Goal: Task Accomplishment & Management: Manage account settings

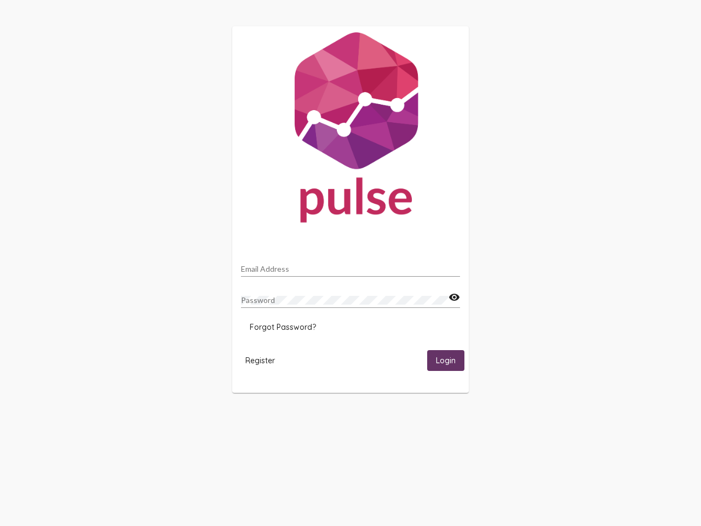
click at [351, 266] on input "Email Address" at bounding box center [350, 269] width 219 height 9
click at [454, 297] on mat-icon "visibility" at bounding box center [455, 297] width 12 height 13
click at [283, 327] on span "Forgot Password?" at bounding box center [283, 327] width 66 height 10
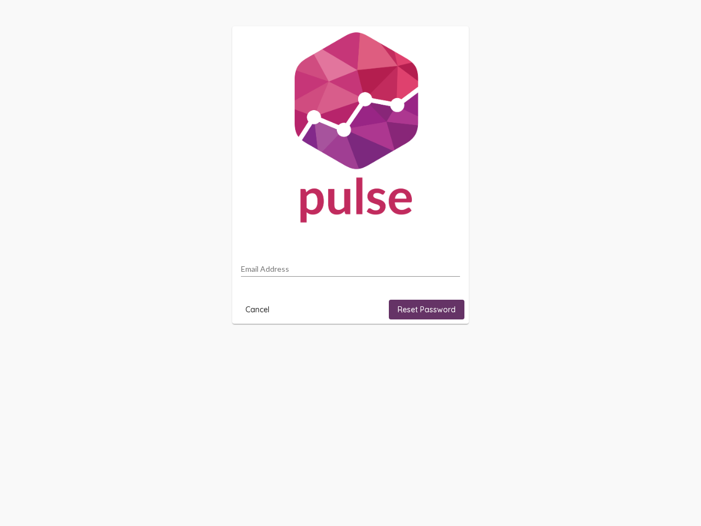
click at [260, 350] on html "Email Address Cancel Reset Password" at bounding box center [350, 175] width 701 height 350
click at [446, 350] on html "Email Address Cancel Reset Password" at bounding box center [350, 175] width 701 height 350
